Goal: Find specific page/section

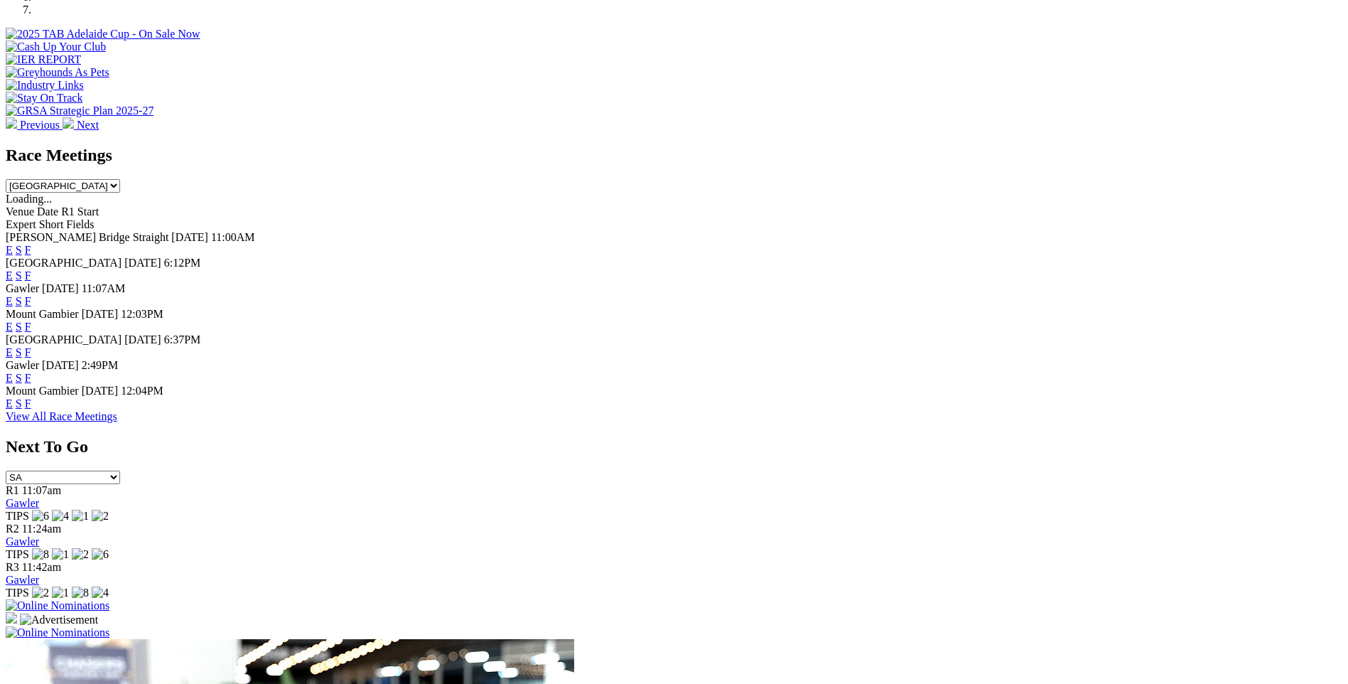
scroll to position [497, 0]
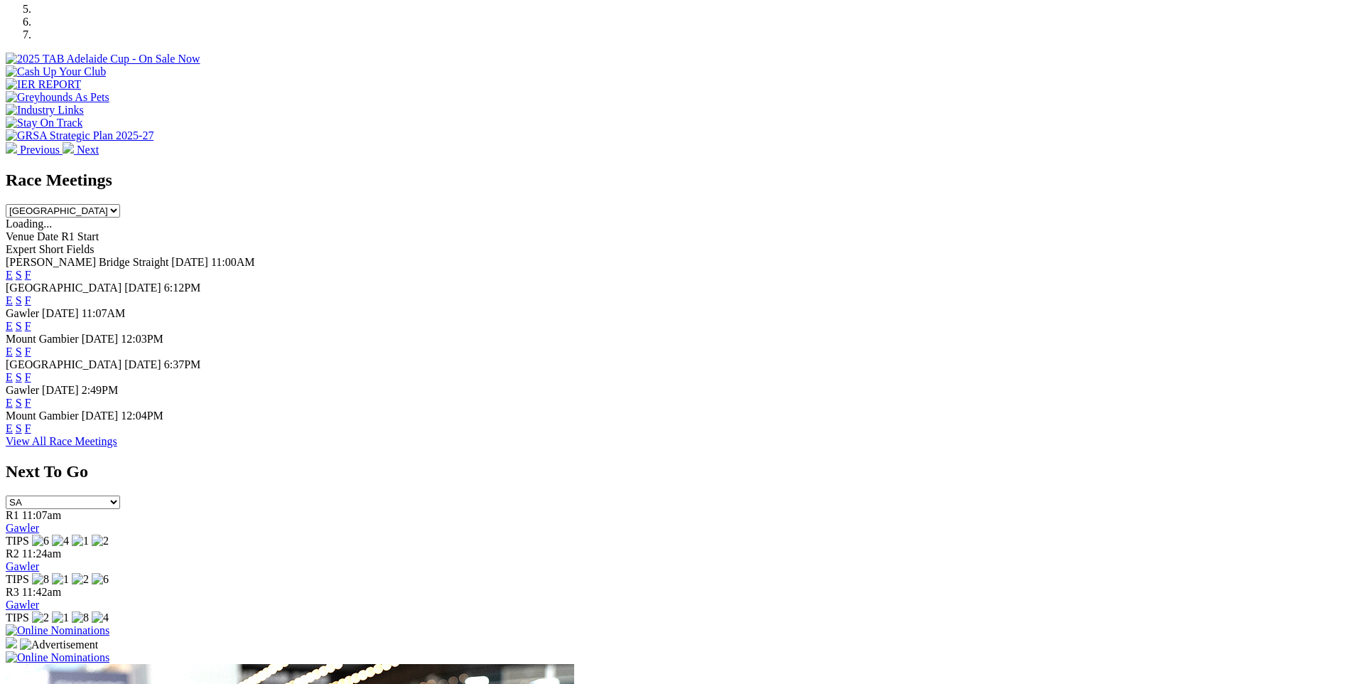
click at [31, 345] on link "F" at bounding box center [28, 351] width 6 height 12
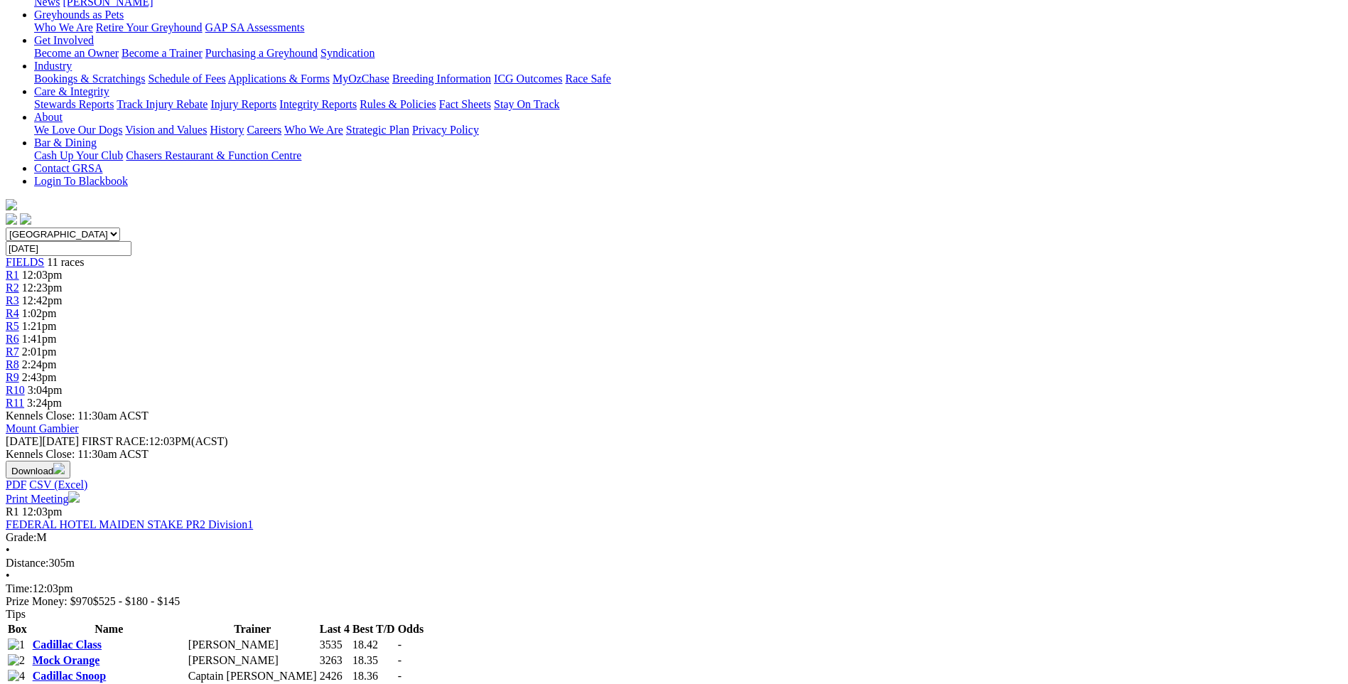
scroll to position [213, 0]
